Goal: Information Seeking & Learning: Learn about a topic

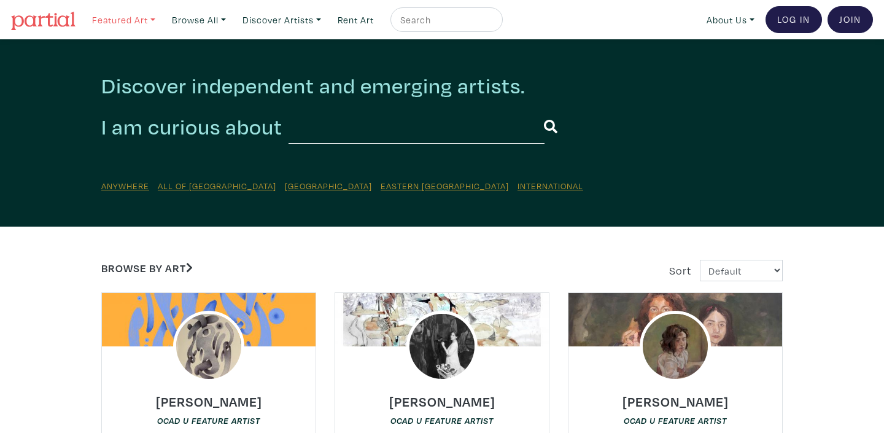
click at [156, 20] on link "Featured Art" at bounding box center [124, 19] width 74 height 25
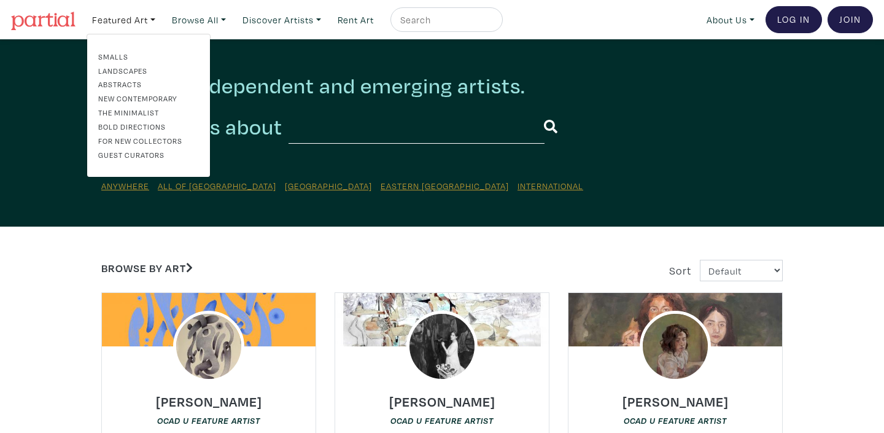
click at [118, 71] on link "Landscapes" at bounding box center [148, 70] width 101 height 11
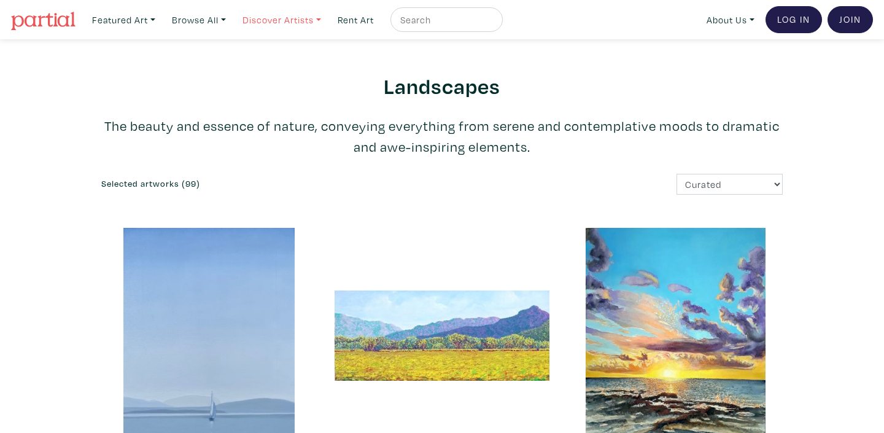
click at [327, 19] on link "Discover Artists" at bounding box center [282, 19] width 90 height 25
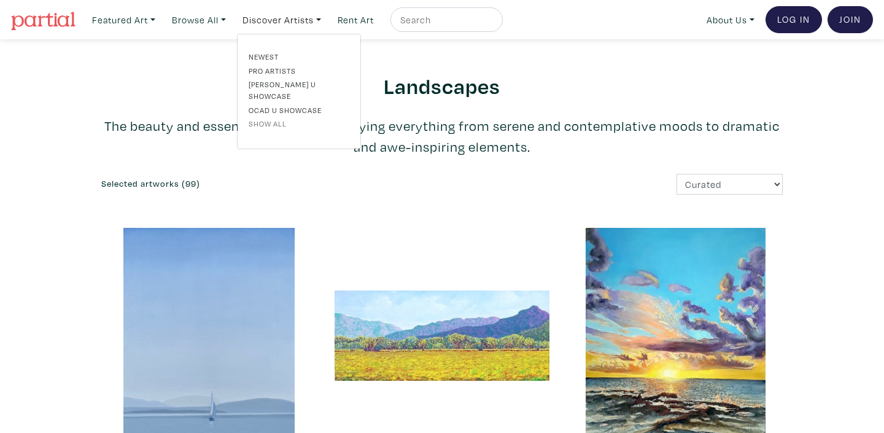
click at [300, 118] on link "Show all" at bounding box center [299, 123] width 101 height 11
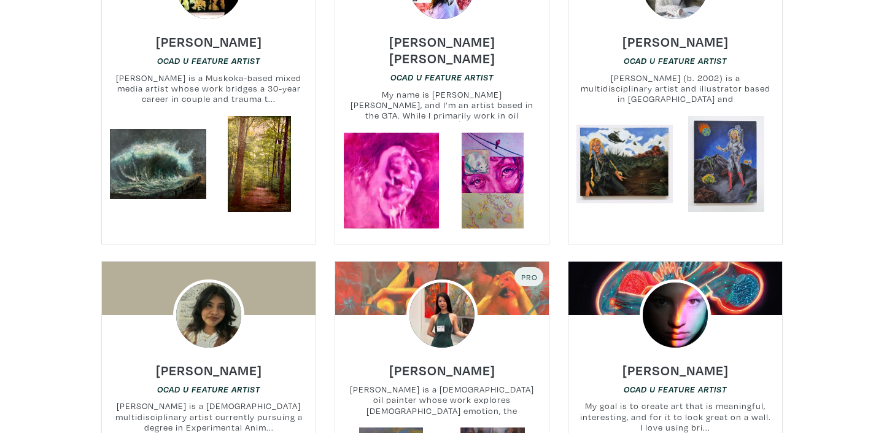
scroll to position [1914, 0]
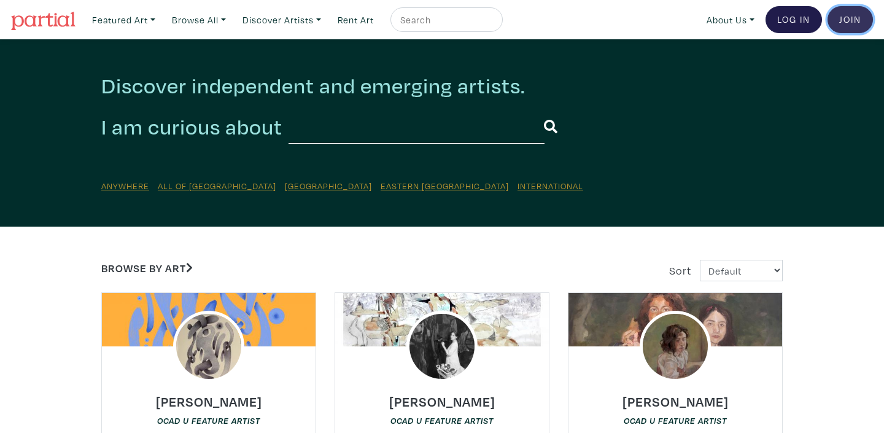
click at [846, 25] on link "Join the Community" at bounding box center [850, 19] width 45 height 27
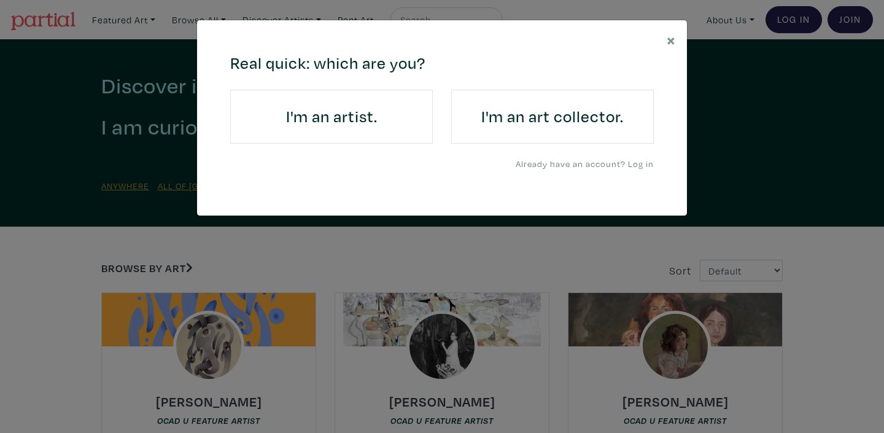
click at [488, 127] on h4 "I'm an art collector." at bounding box center [553, 117] width 168 height 20
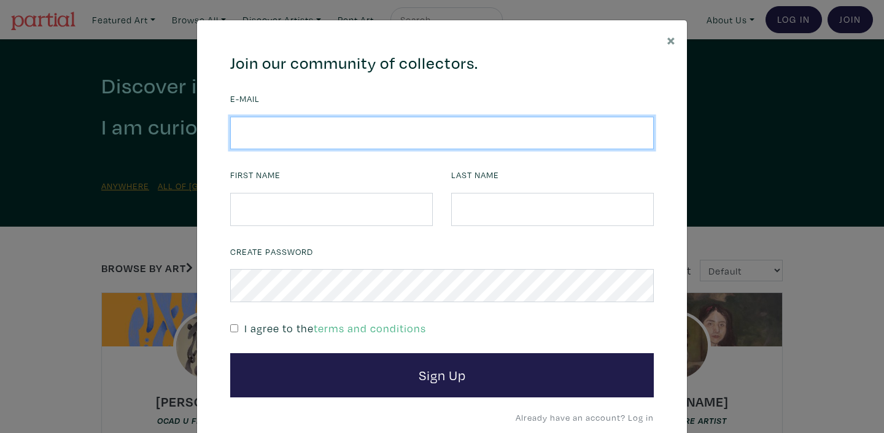
click at [277, 136] on input "email" at bounding box center [442, 133] width 424 height 33
type input "kuldeep_grewal@hotmail.com"
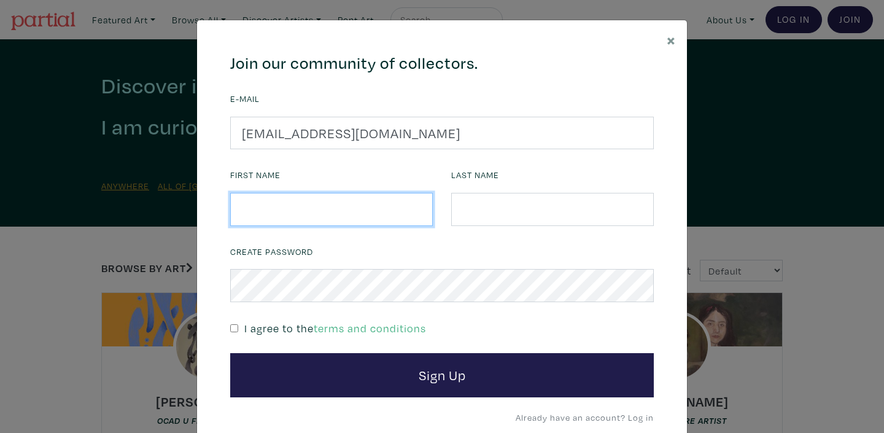
type input "Kuldeep"
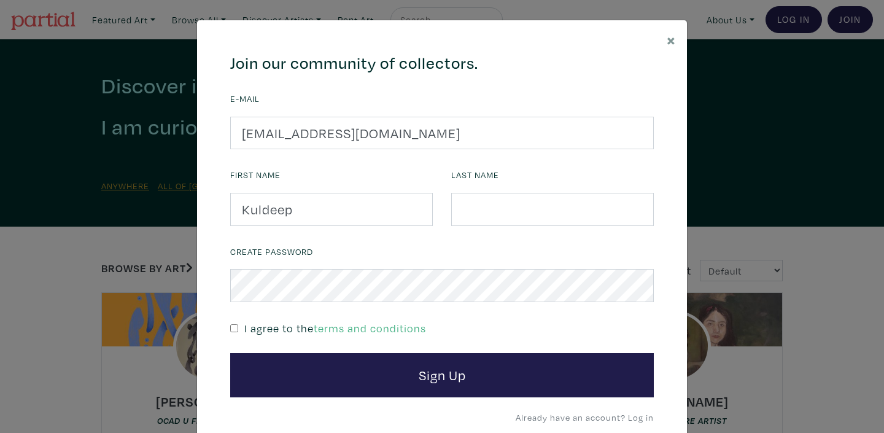
type input "Grewal"
click at [232, 329] on input "checkbox" at bounding box center [234, 328] width 8 height 8
checkbox input "true"
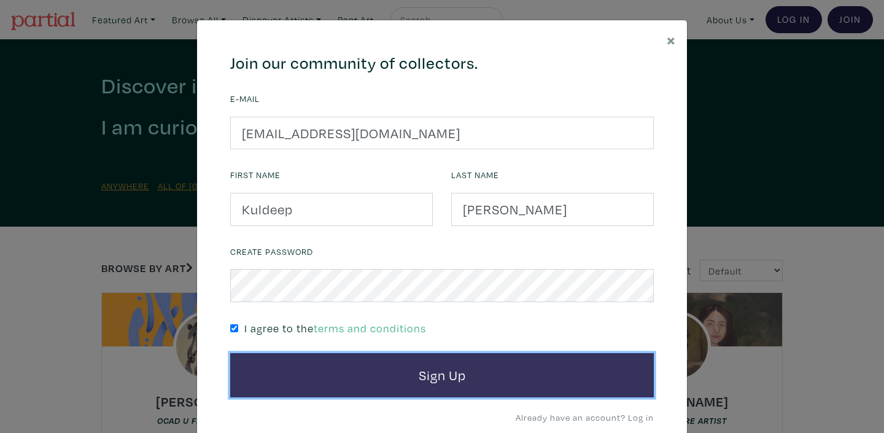
click at [429, 378] on button "Sign Up" at bounding box center [442, 375] width 424 height 44
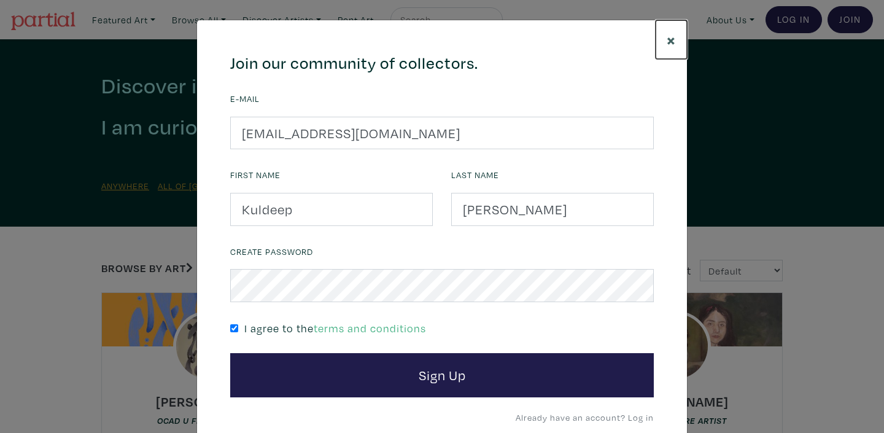
click at [672, 34] on span "×" at bounding box center [671, 39] width 9 height 21
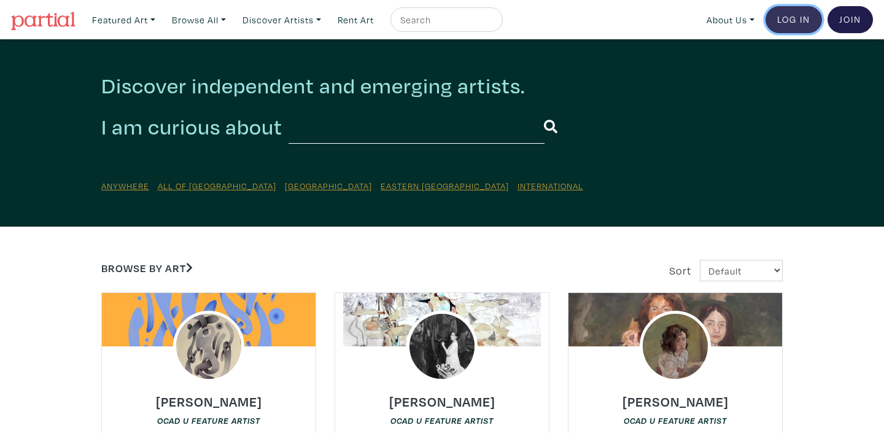
click at [795, 21] on link "Log In" at bounding box center [794, 19] width 56 height 27
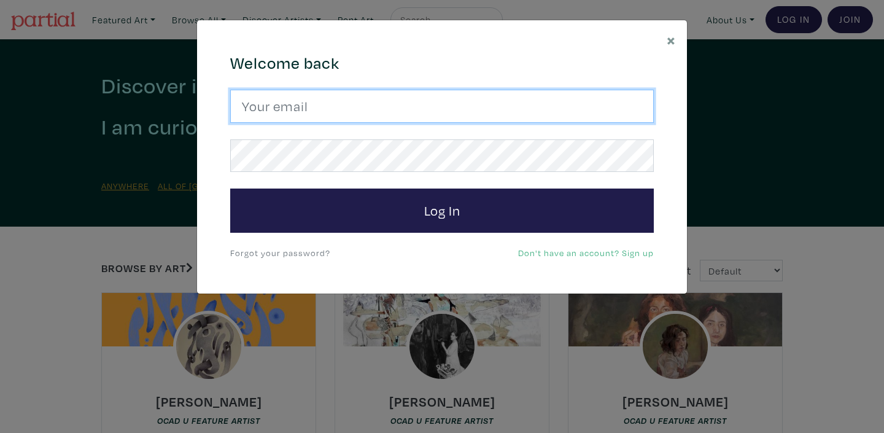
click at [340, 109] on input "email" at bounding box center [442, 106] width 424 height 33
type input "kuldeep_grewal@hotmail.com"
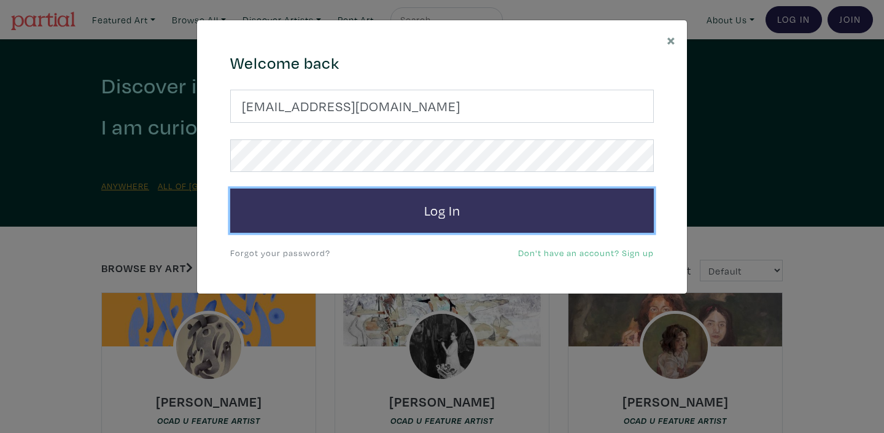
click at [440, 212] on button "Log In" at bounding box center [442, 211] width 424 height 44
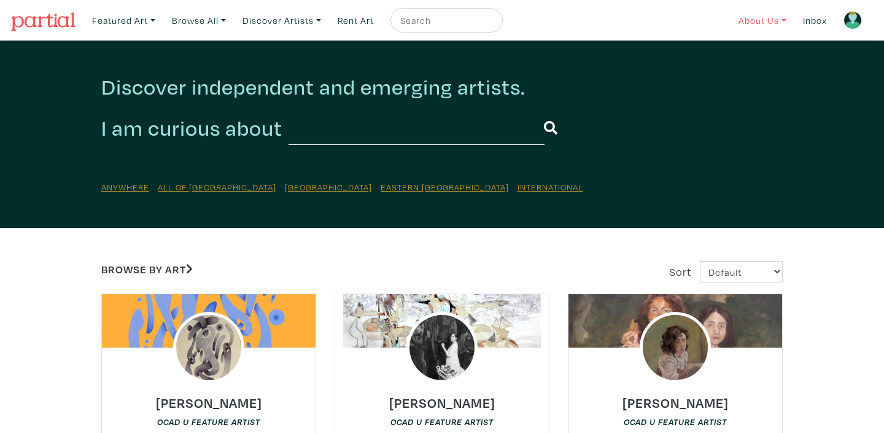
click at [759, 20] on link "About Us" at bounding box center [762, 20] width 59 height 25
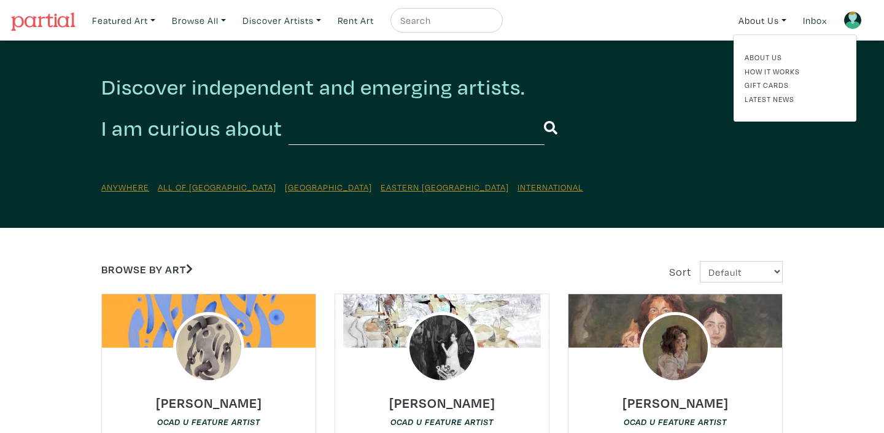
click at [633, 87] on h2 "Discover independent and emerging artists." at bounding box center [442, 87] width 682 height 26
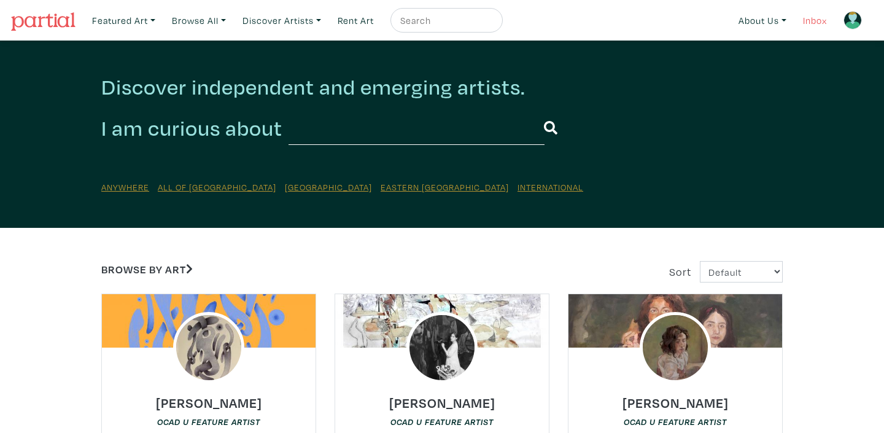
click at [819, 20] on link "Inbox" at bounding box center [815, 20] width 35 height 25
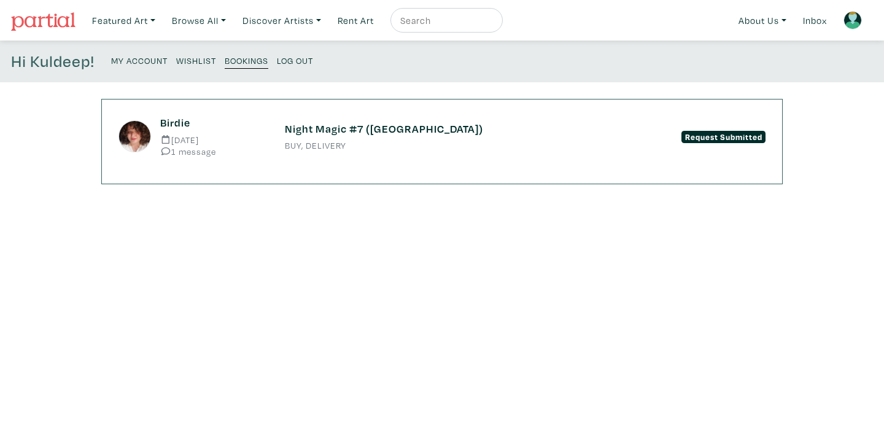
click at [337, 131] on h6 "Night Magic #7 ([GEOGRAPHIC_DATA])" at bounding box center [442, 129] width 314 height 14
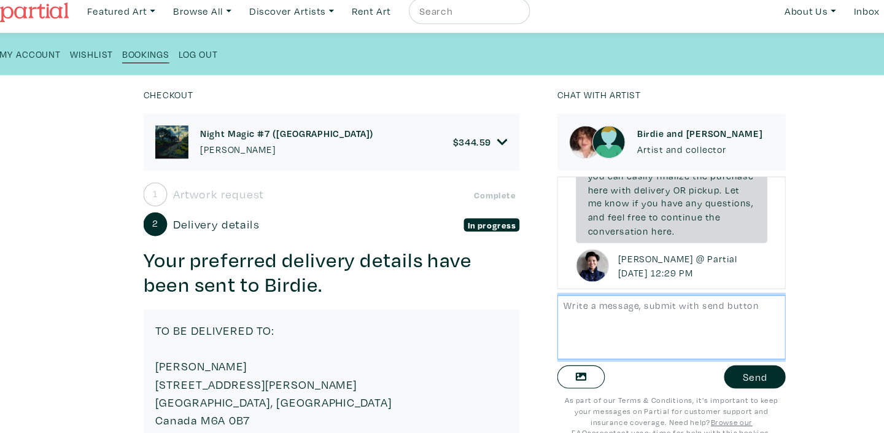
scroll to position [100, 0]
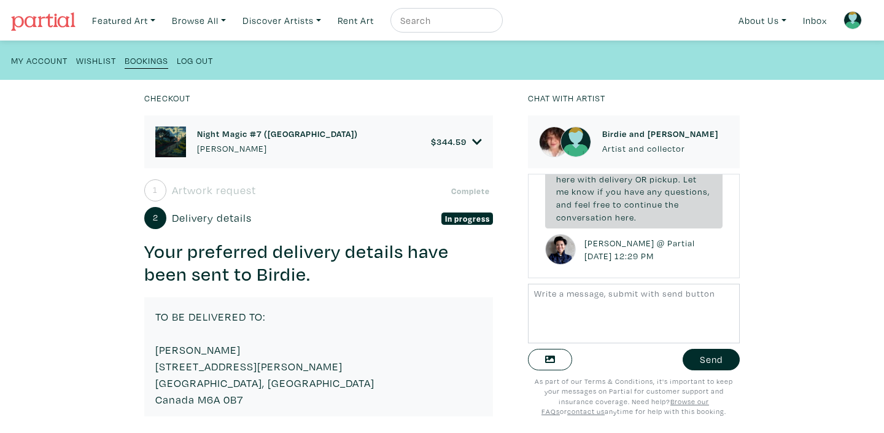
click at [332, 140] on div "Night Magic #7 (West Harbour) Birdie Gerhl $ 344.59" at bounding box center [318, 142] width 327 height 31
click at [181, 139] on img at bounding box center [170, 142] width 31 height 31
click at [169, 145] on img at bounding box center [170, 142] width 31 height 31
click at [442, 21] on input "text" at bounding box center [445, 20] width 92 height 15
click at [416, 21] on input "birdie Gerhl" at bounding box center [445, 20] width 92 height 15
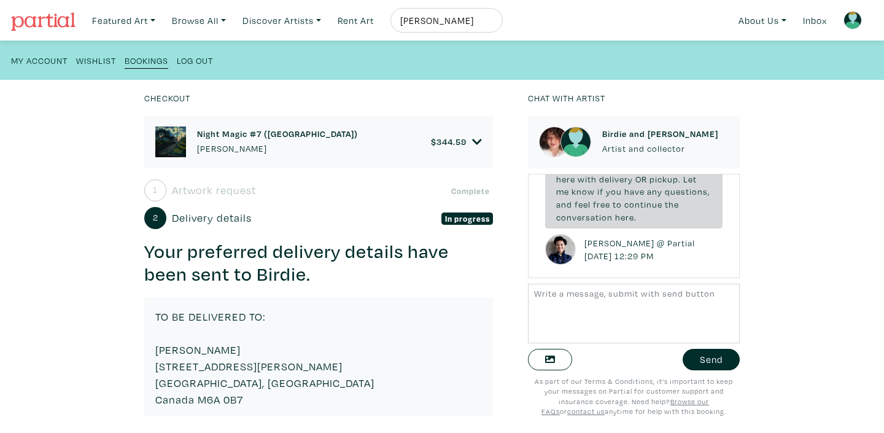
click at [469, 21] on input "[PERSON_NAME]" at bounding box center [445, 20] width 92 height 15
type input "[PERSON_NAME]"
click at [494, 24] on button "submit" at bounding box center [494, 24] width 0 height 0
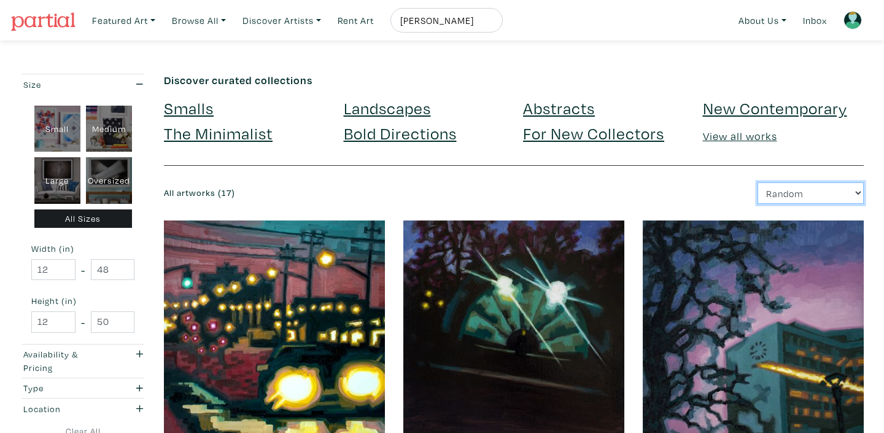
click at [858, 189] on select "Newest Random Price: Low to High Price: High to Low" at bounding box center [811, 192] width 106 height 21
select select "price"
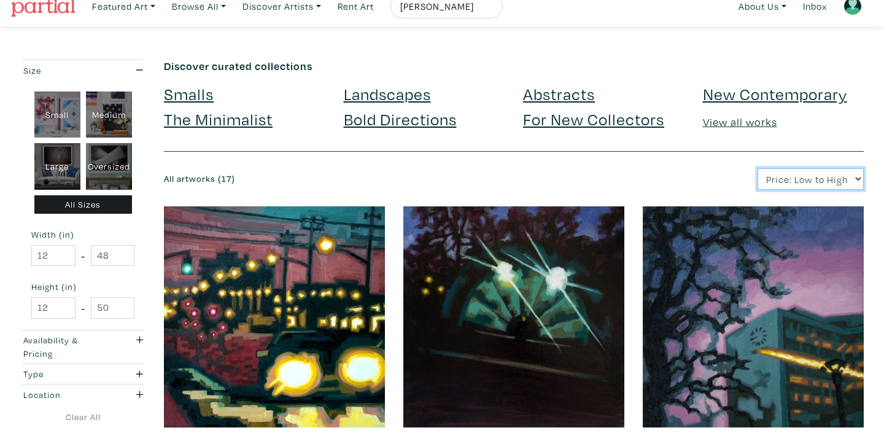
scroll to position [94, 0]
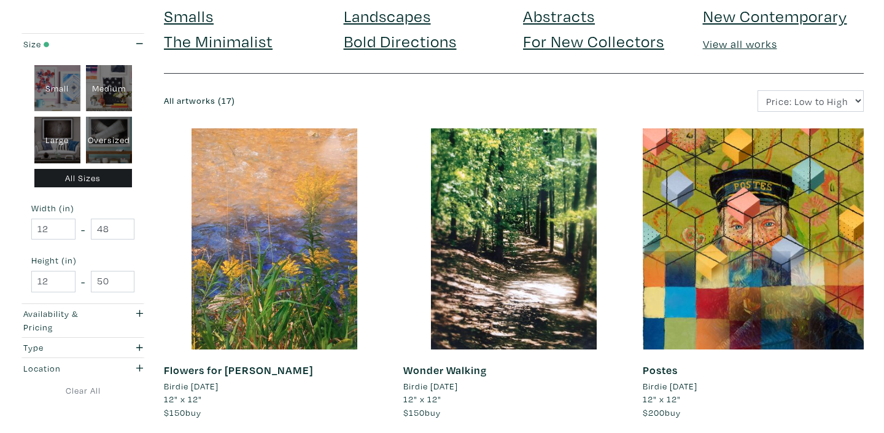
scroll to position [91, 0]
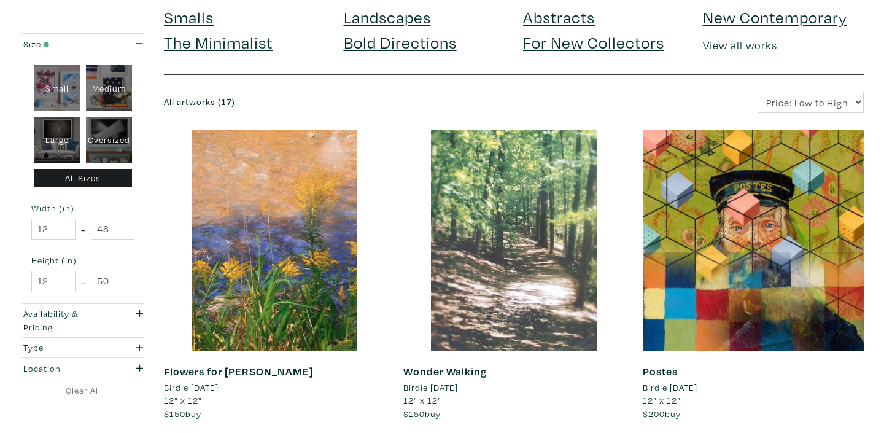
click at [504, 251] on div at bounding box center [513, 240] width 221 height 221
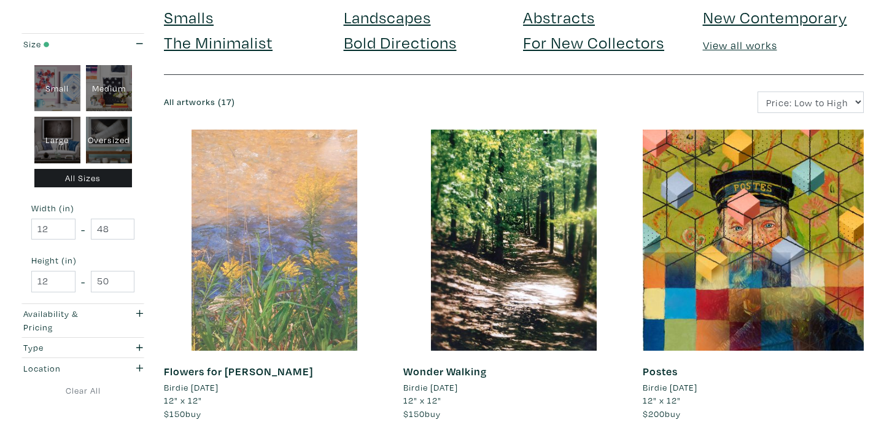
click at [306, 208] on div at bounding box center [274, 240] width 221 height 221
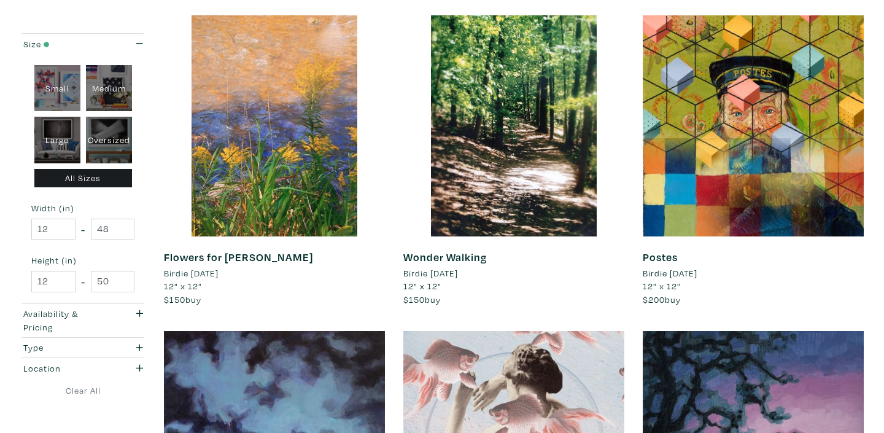
scroll to position [0, 0]
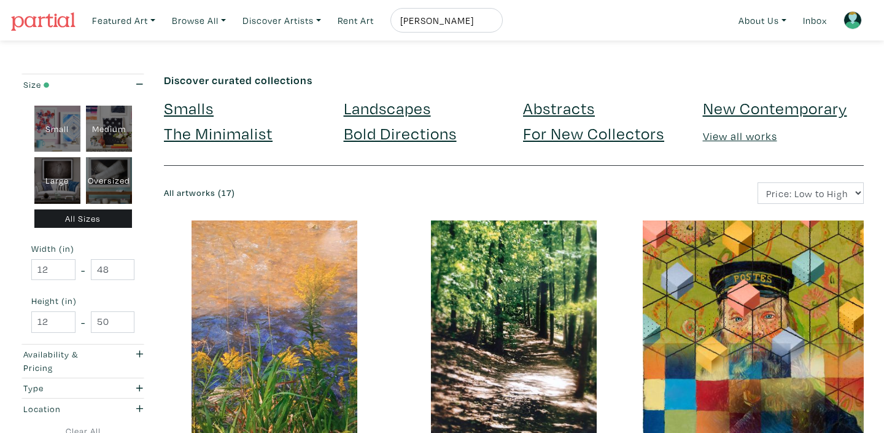
click at [365, 105] on link "Landscapes" at bounding box center [387, 107] width 87 height 21
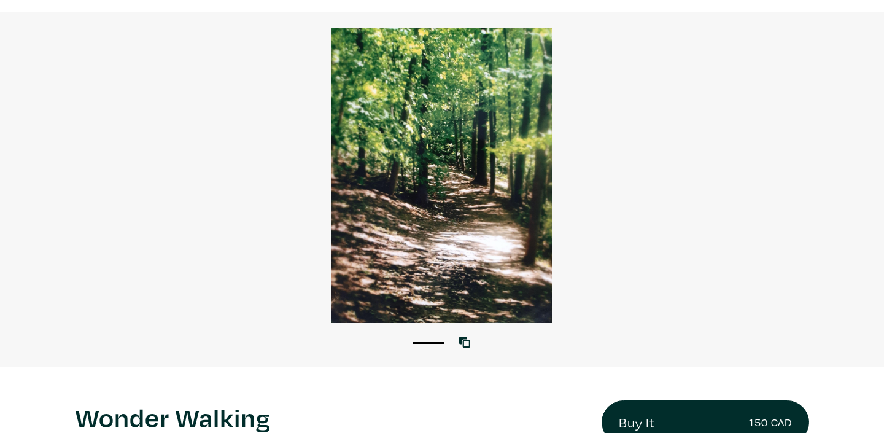
scroll to position [74, 0]
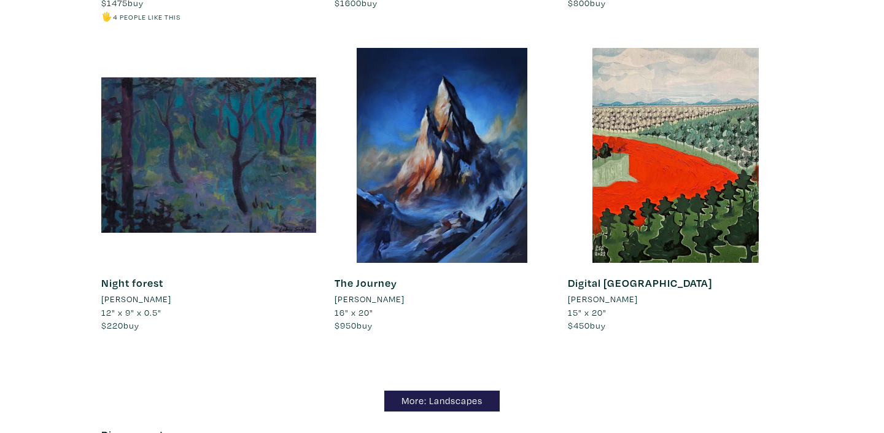
scroll to position [10631, 0]
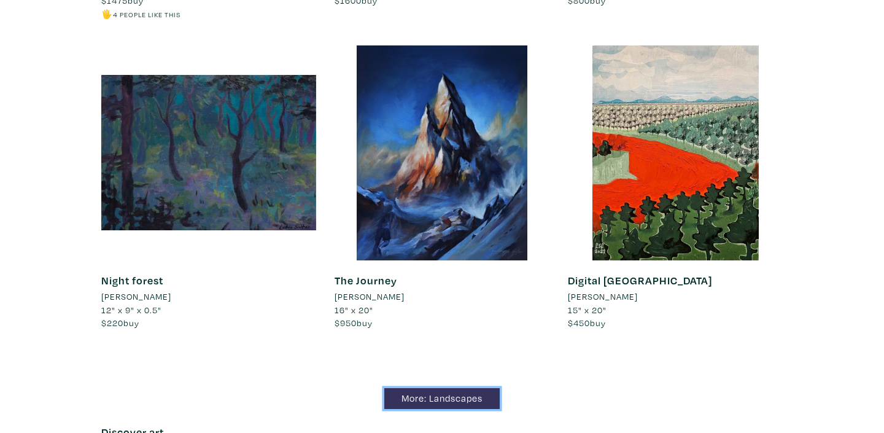
click at [450, 388] on link "More: Landscapes" at bounding box center [441, 398] width 115 height 21
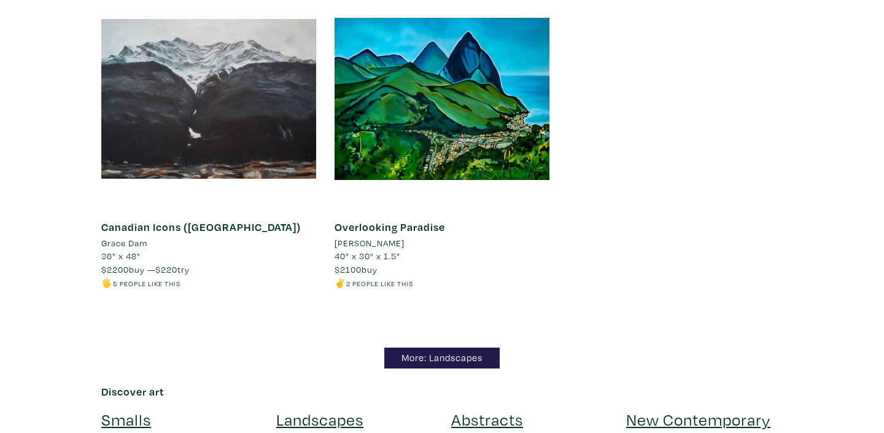
scroll to position [10230, 0]
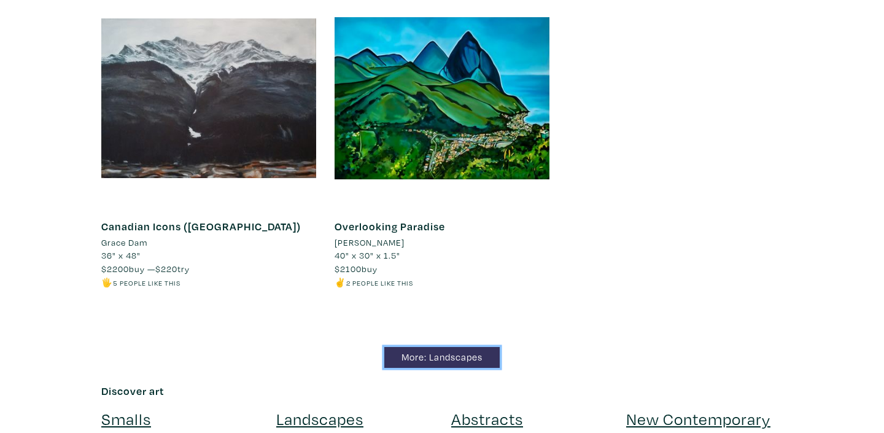
click at [469, 347] on link "More: Landscapes" at bounding box center [441, 357] width 115 height 21
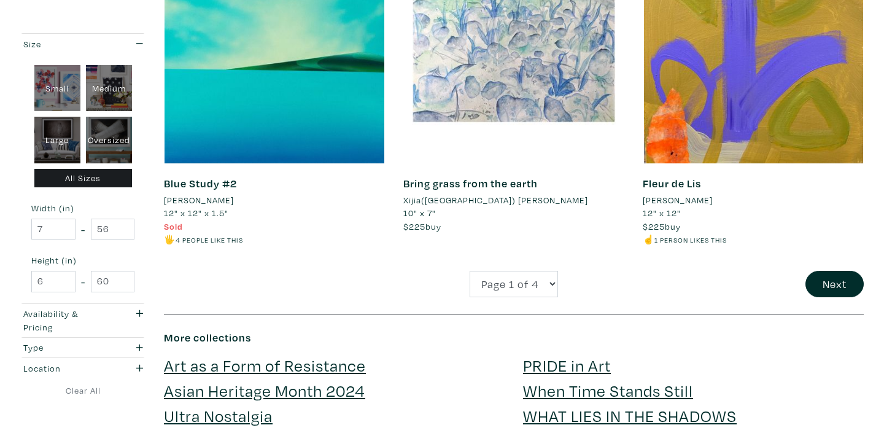
scroll to position [2609, 0]
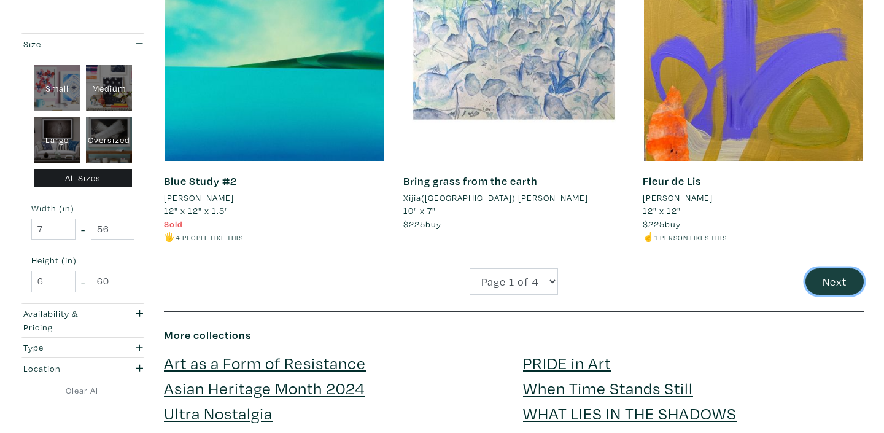
click at [838, 268] on button "Next" at bounding box center [835, 281] width 58 height 26
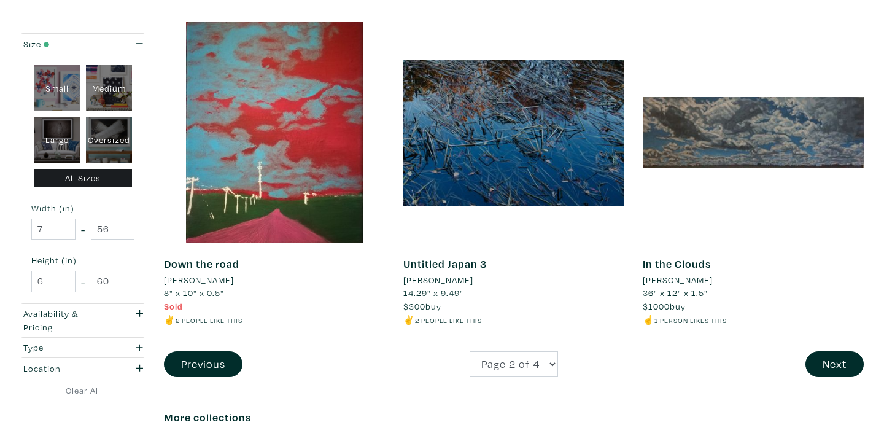
scroll to position [2489, 0]
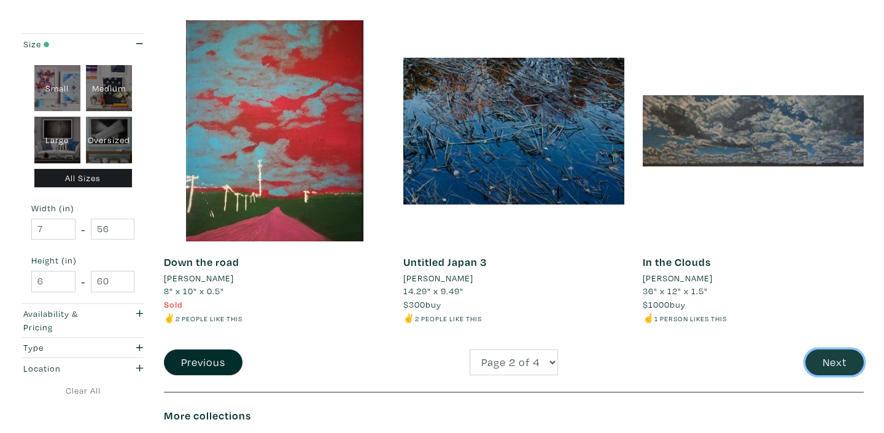
click at [833, 365] on button "Next" at bounding box center [835, 362] width 58 height 26
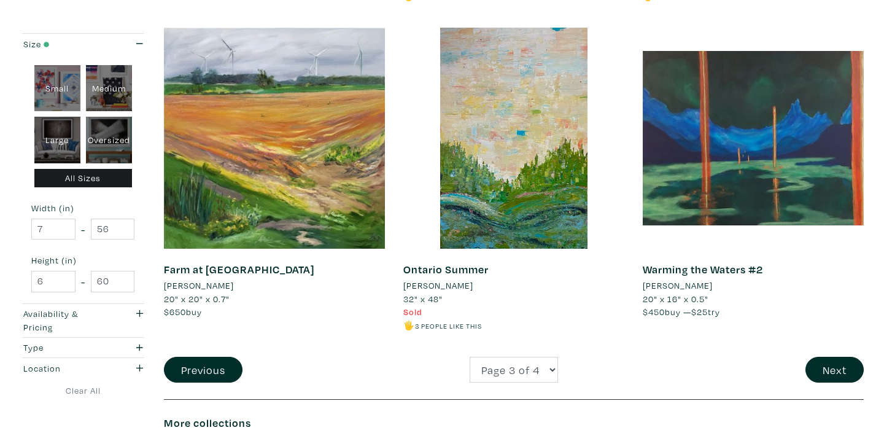
scroll to position [2510, 0]
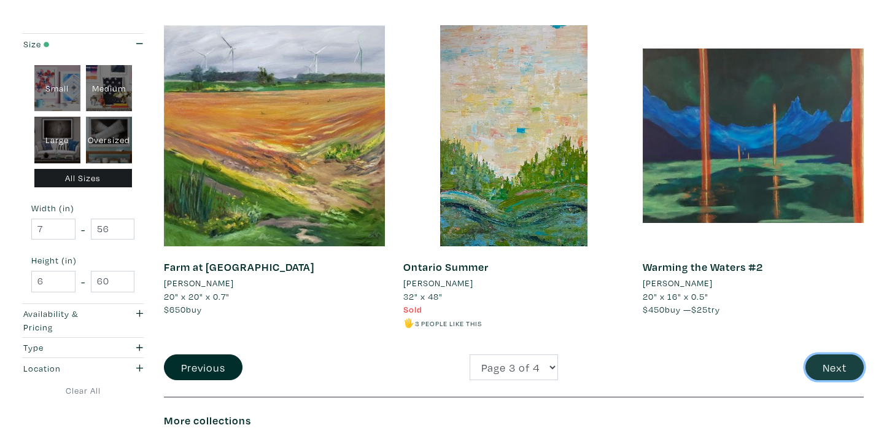
click at [835, 360] on button "Next" at bounding box center [835, 367] width 58 height 26
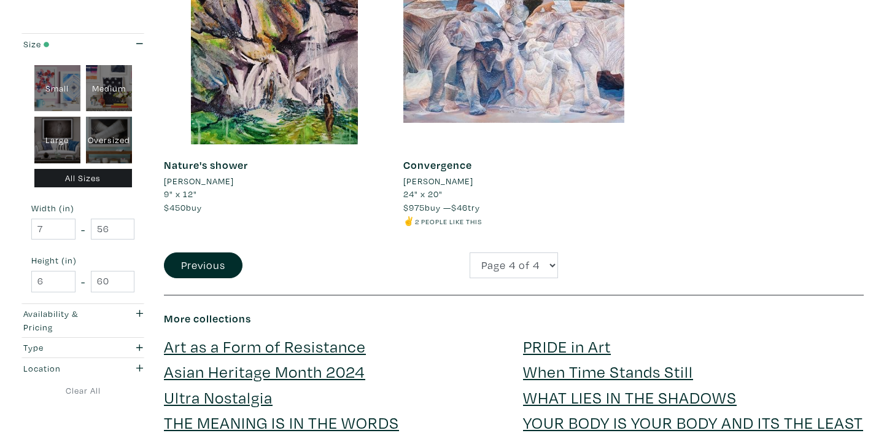
scroll to position [2599, 0]
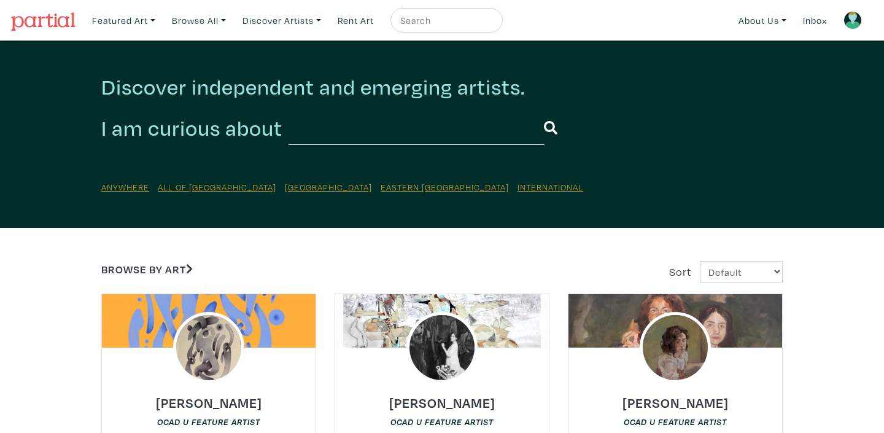
click at [305, 136] on input "text" at bounding box center [417, 128] width 256 height 34
click at [84, 170] on div "Discover independent and emerging artists. I am curious about Anywhere All of […" at bounding box center [442, 134] width 884 height 187
click at [325, 21] on link "Discover Artists" at bounding box center [282, 20] width 90 height 25
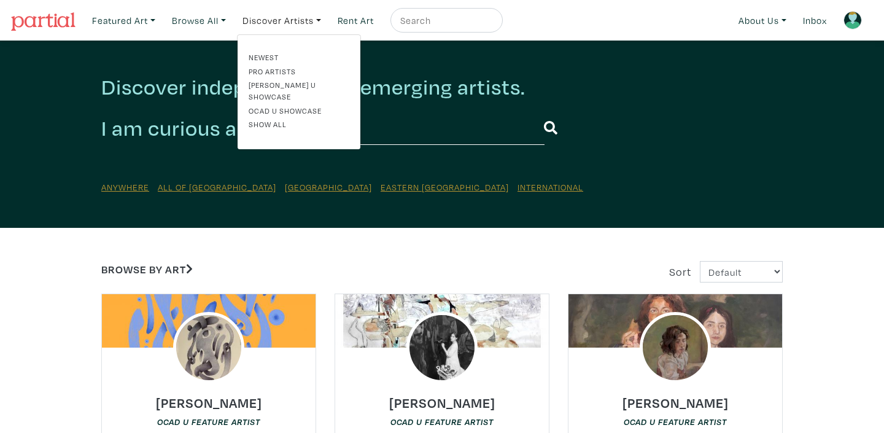
click at [60, 137] on div "Discover independent and emerging artists. I am curious about Anywhere All of […" at bounding box center [442, 134] width 884 height 187
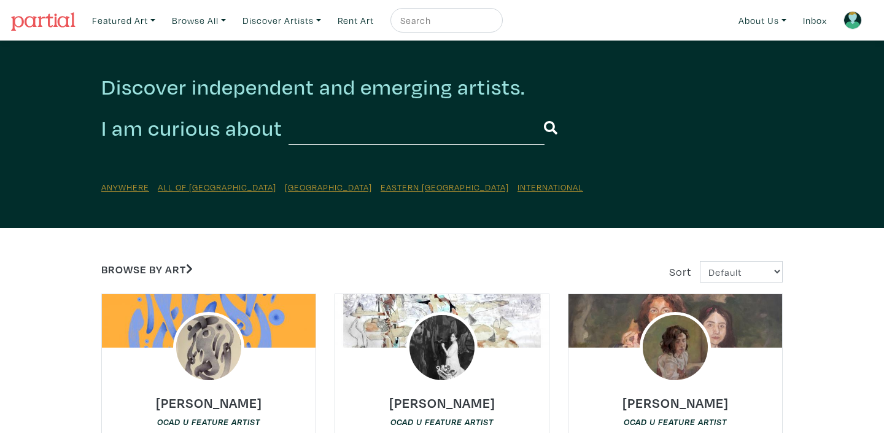
click at [425, 18] on input "text" at bounding box center [445, 20] width 92 height 15
type input "[PERSON_NAME]"
click at [494, 24] on button "submit" at bounding box center [494, 24] width 0 height 0
click at [474, 24] on input "[PERSON_NAME]" at bounding box center [445, 20] width 92 height 15
click at [494, 24] on button "submit" at bounding box center [494, 24] width 0 height 0
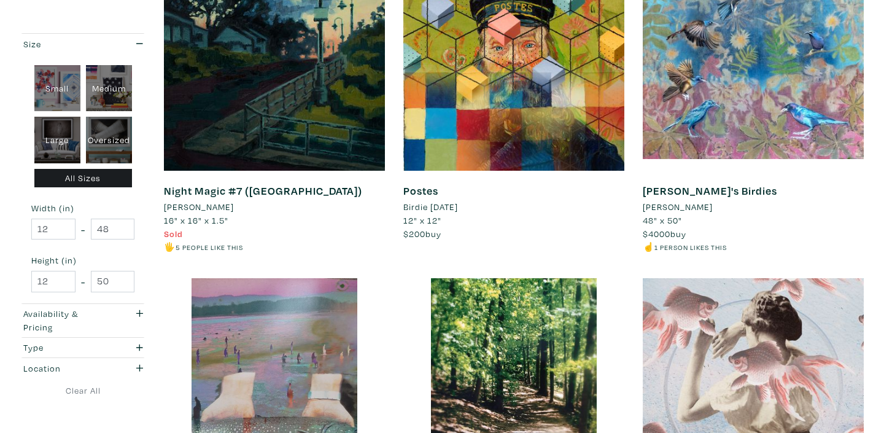
scroll to position [1290, 0]
